Goal: Task Accomplishment & Management: Use online tool/utility

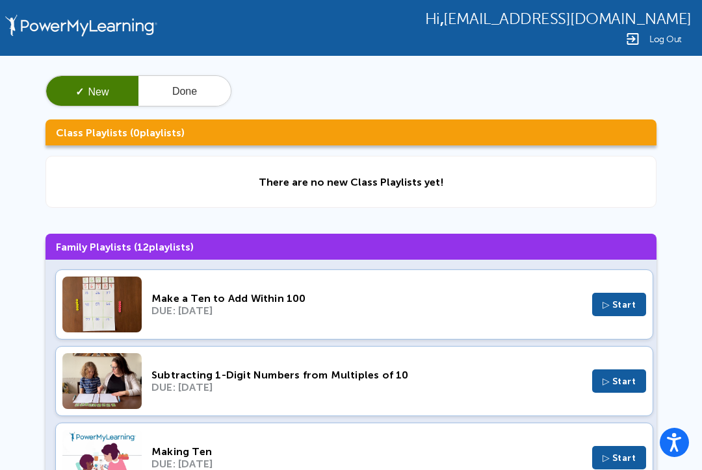
click at [190, 88] on button "Done" at bounding box center [184, 91] width 92 height 31
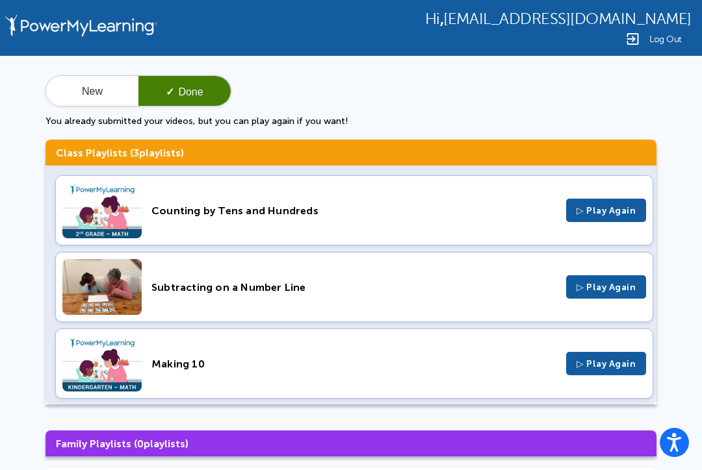
click at [112, 94] on button "New" at bounding box center [92, 91] width 92 height 31
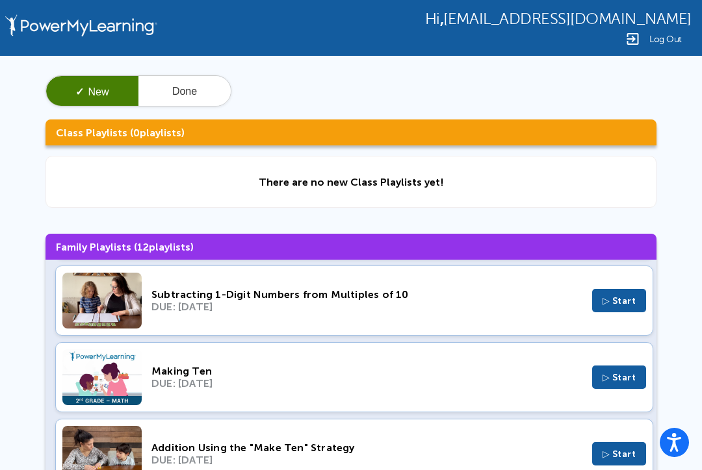
scroll to position [78, 0]
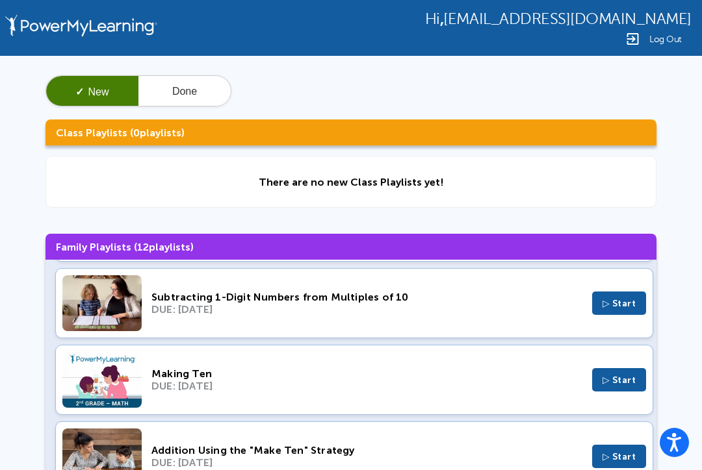
click at [624, 305] on span "▷ Start" at bounding box center [619, 303] width 34 height 11
click at [183, 96] on button "Done" at bounding box center [184, 91] width 92 height 31
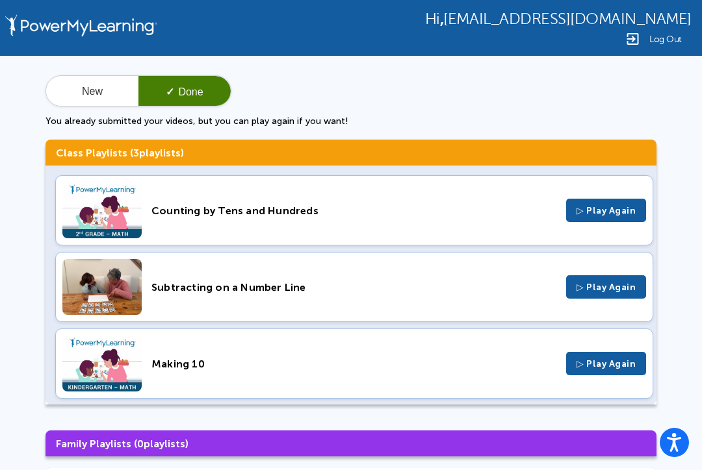
scroll to position [0, 0]
click at [101, 95] on button "New" at bounding box center [92, 91] width 92 height 31
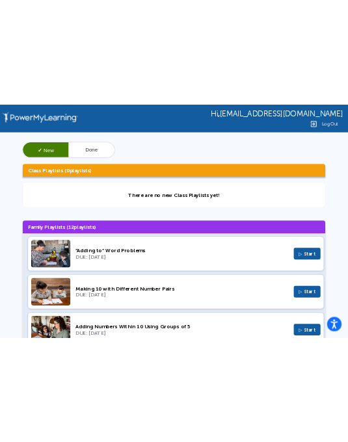
scroll to position [694, 0]
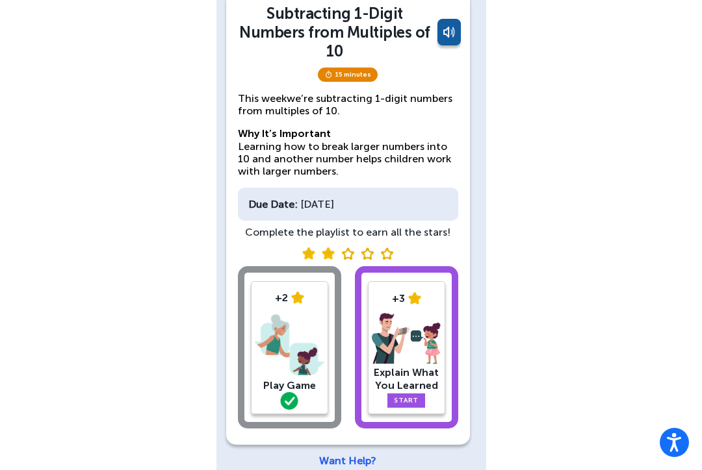
scroll to position [93, 0]
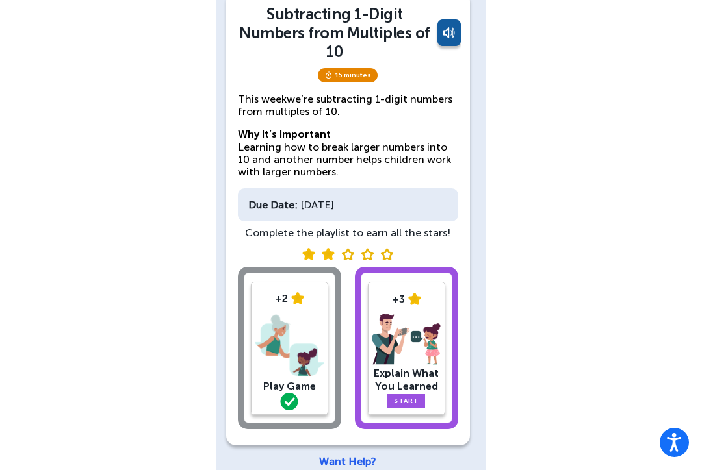
click at [294, 359] on img at bounding box center [290, 346] width 70 height 68
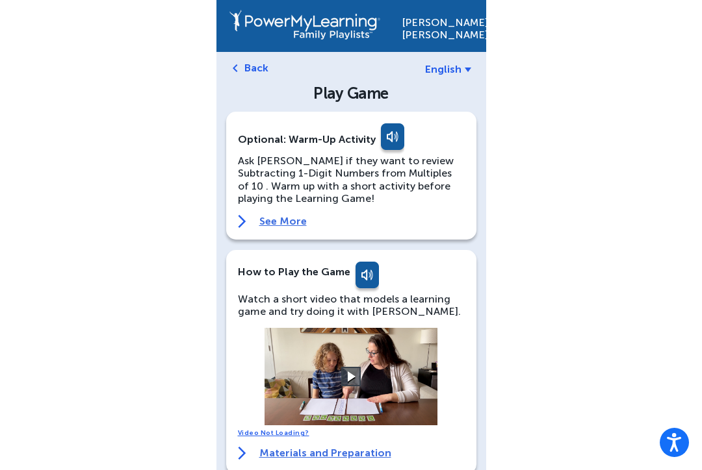
click at [357, 374] on button at bounding box center [350, 376] width 19 height 19
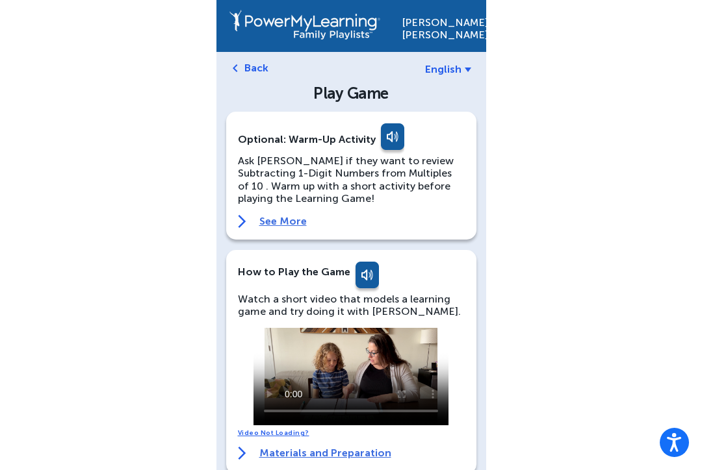
click at [344, 382] on video at bounding box center [350, 376] width 195 height 97
click at [268, 335] on video at bounding box center [350, 376] width 195 height 97
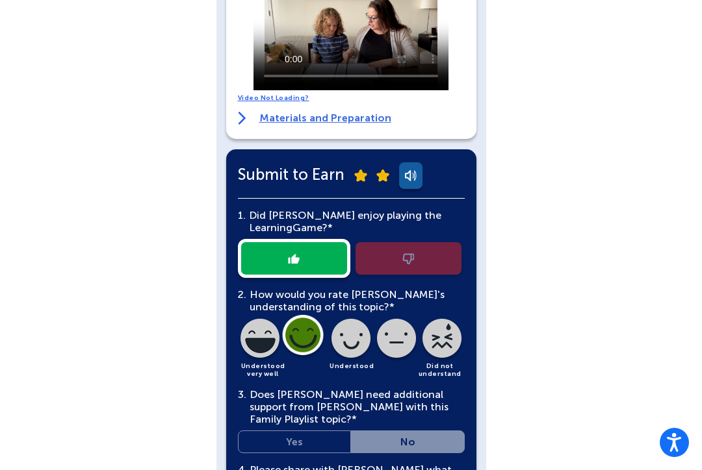
scroll to position [346, 0]
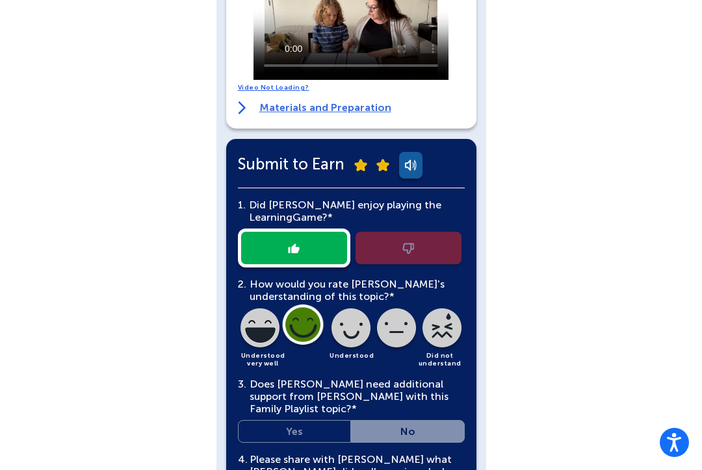
click at [330, 244] on div at bounding box center [351, 248] width 227 height 39
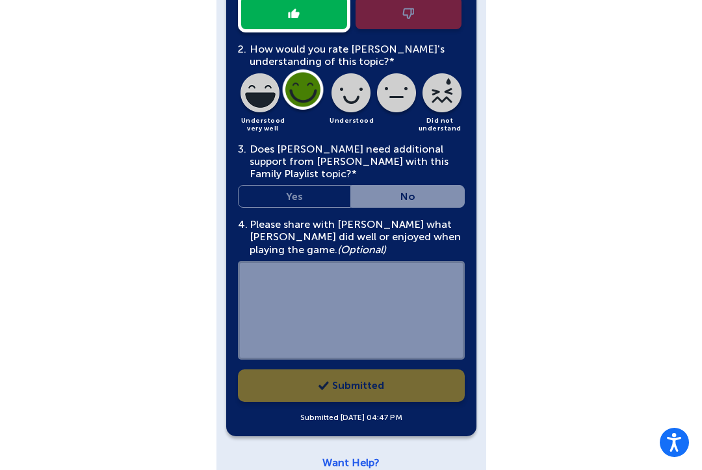
scroll to position [580, 0]
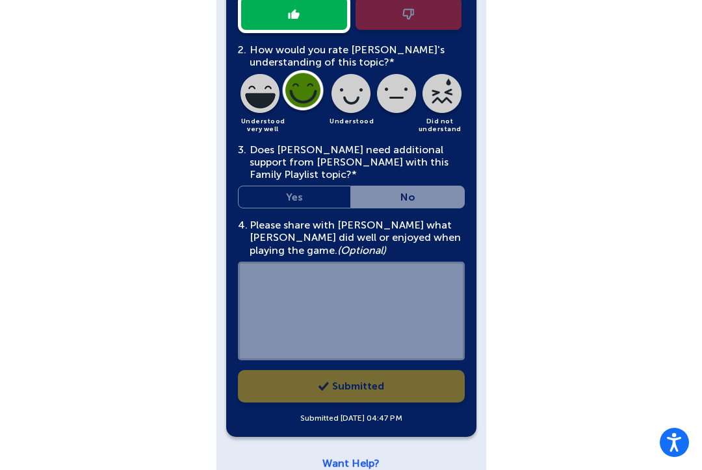
click at [394, 387] on div "1. Did [PERSON_NAME] enjoy playing the Learning Game?* 2. How would you rate [P…" at bounding box center [351, 189] width 227 height 471
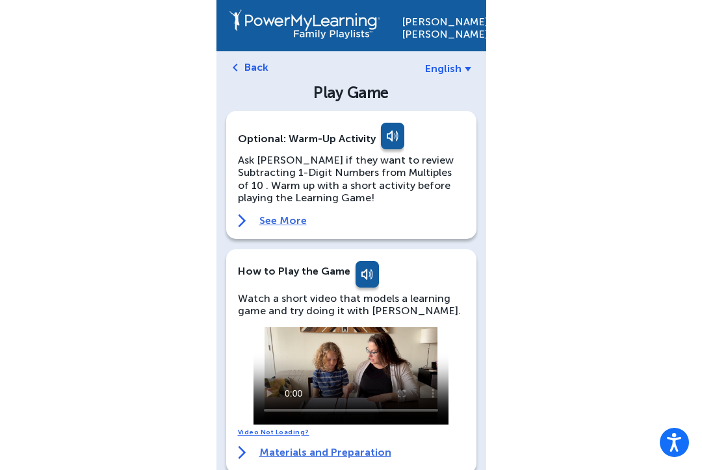
scroll to position [0, 0]
